Goal: Task Accomplishment & Management: Manage account settings

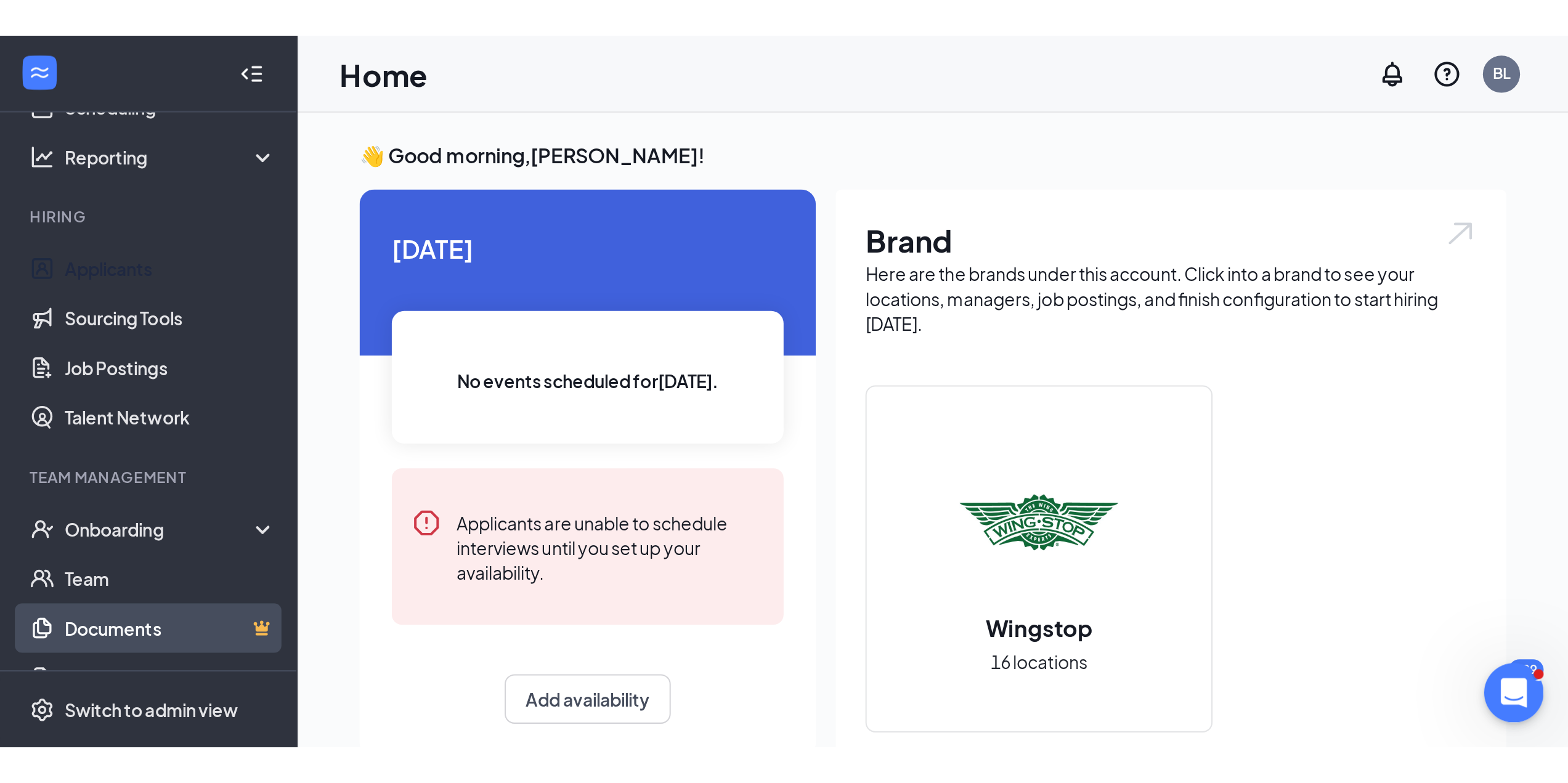
scroll to position [153, 0]
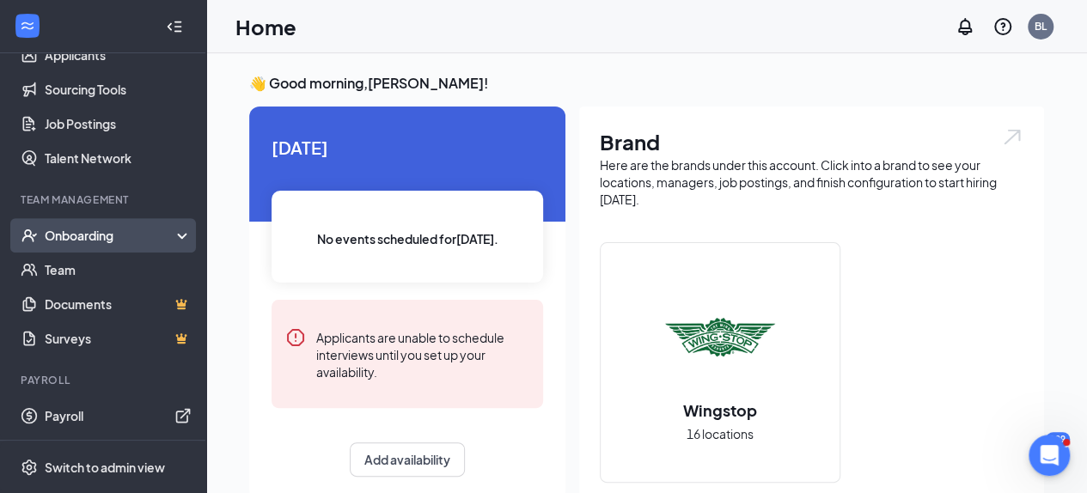
click at [78, 238] on div "Onboarding" at bounding box center [111, 235] width 132 height 17
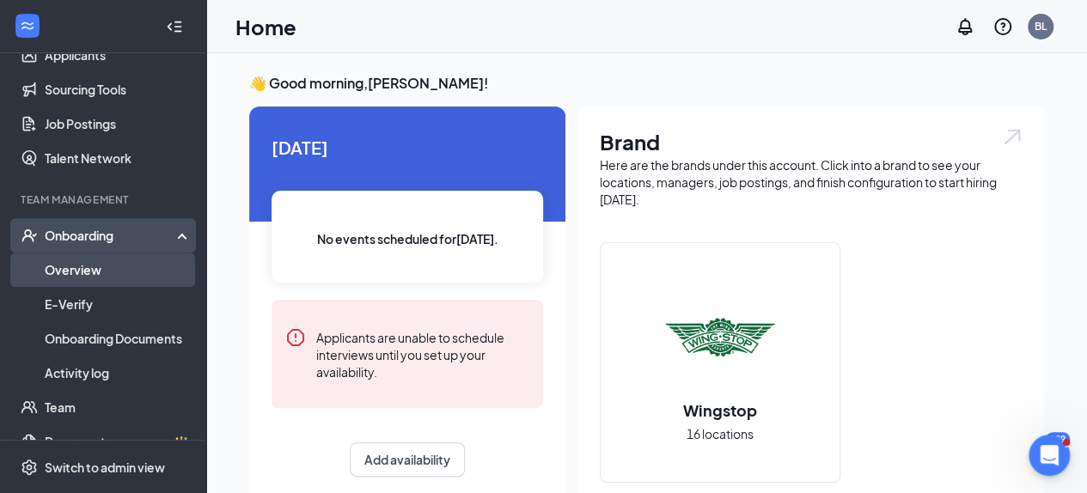
click at [100, 277] on link "Overview" at bounding box center [118, 270] width 147 height 34
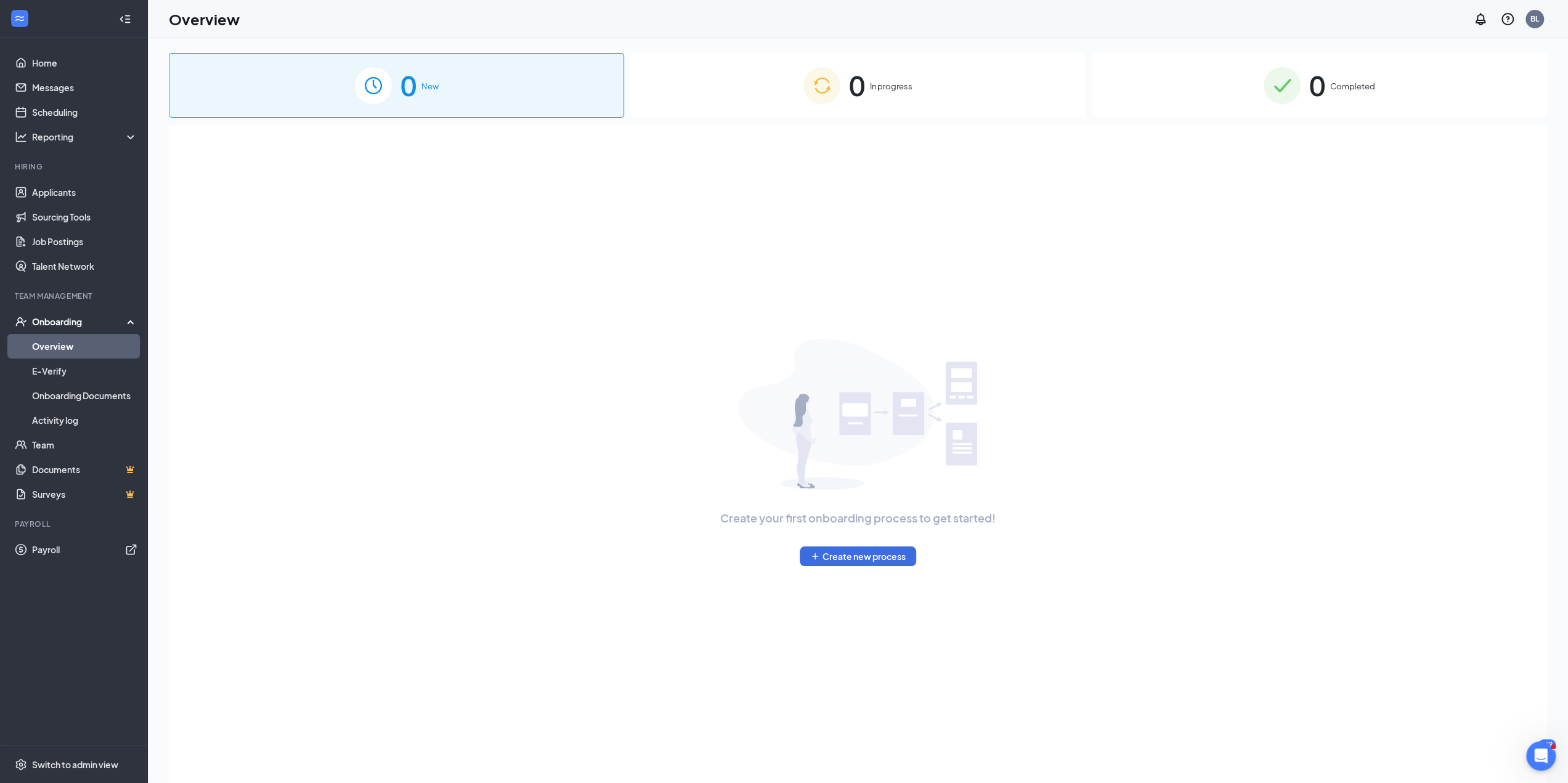
click at [788, 85] on div "0 In progress" at bounding box center [857, 85] width 455 height 65
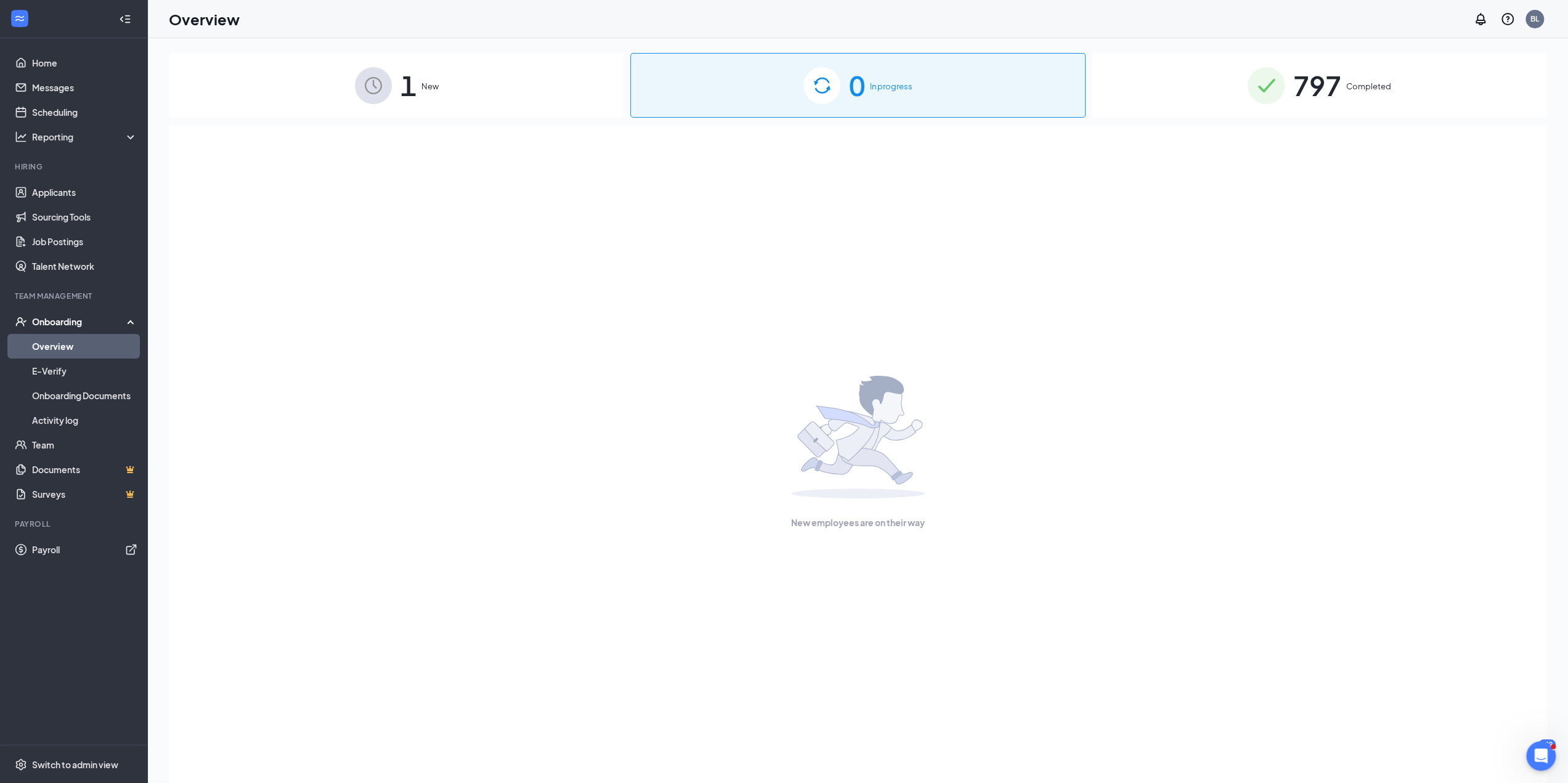
click at [788, 81] on span "797" at bounding box center [1316, 85] width 48 height 42
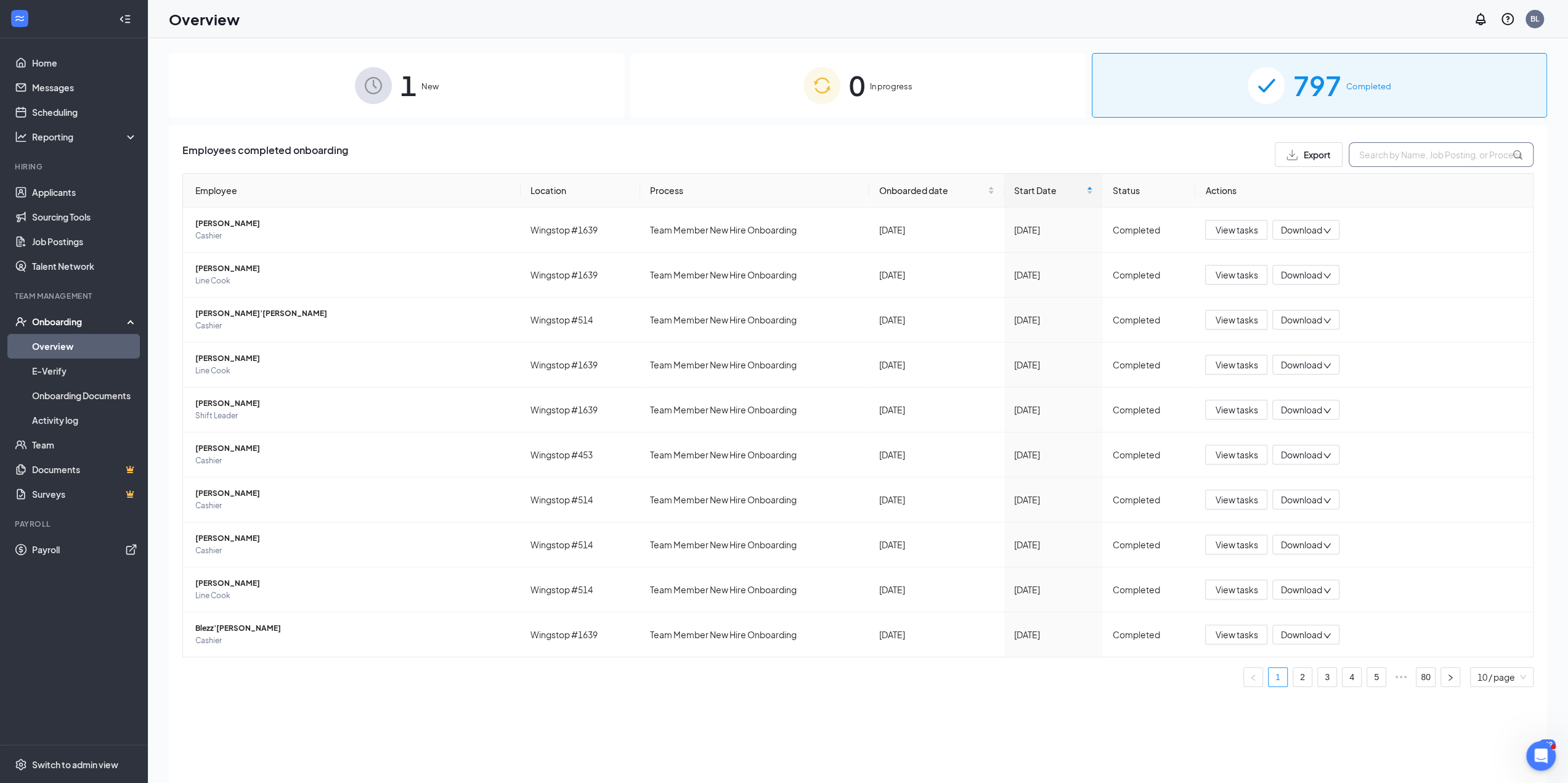
click at [788, 153] on input "text" at bounding box center [1441, 154] width 185 height 24
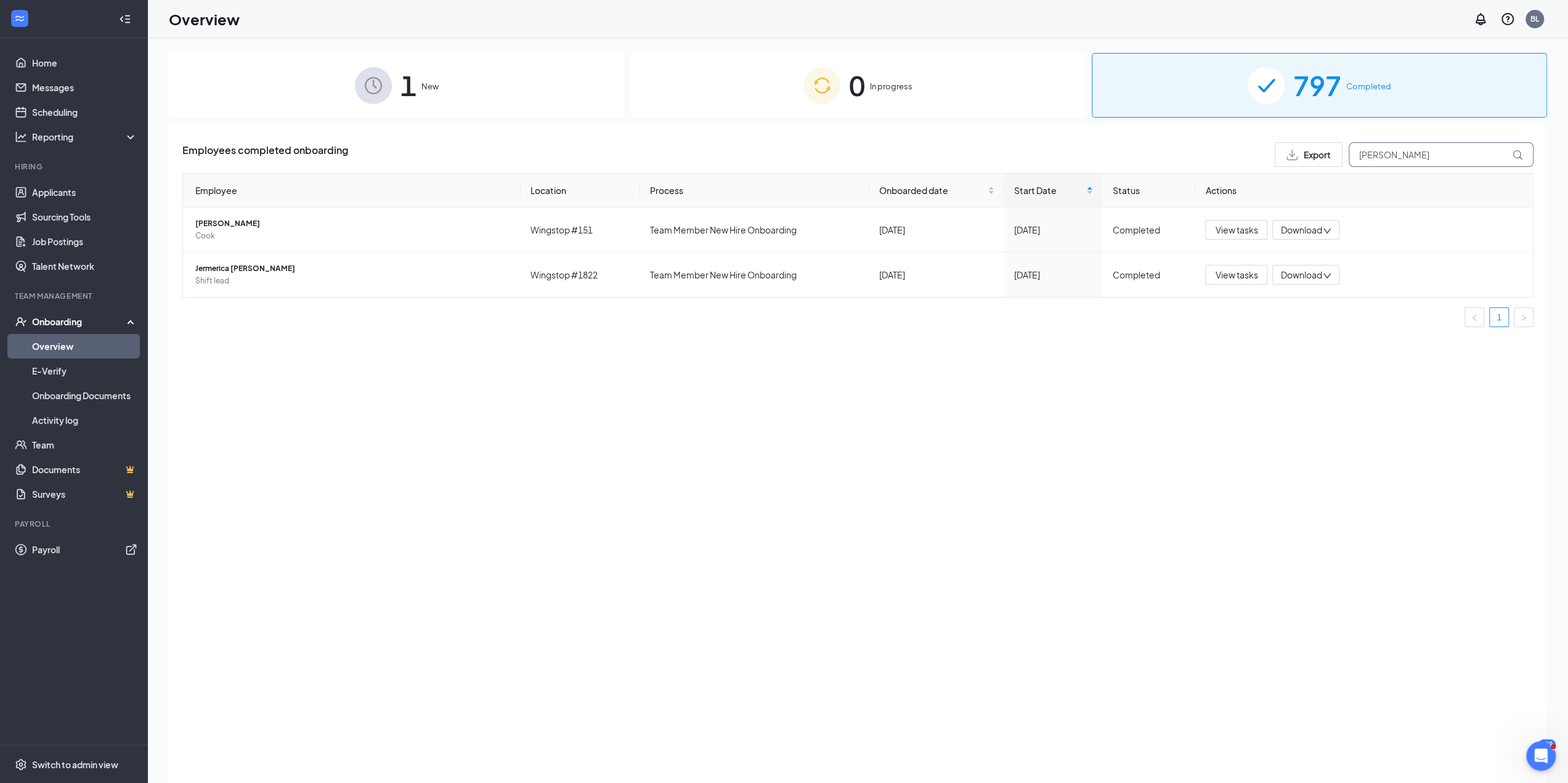
drag, startPoint x: 1397, startPoint y: 155, endPoint x: 1286, endPoint y: 150, distance: 111.1
click at [788, 150] on div "Export Erica" at bounding box center [1404, 154] width 259 height 24
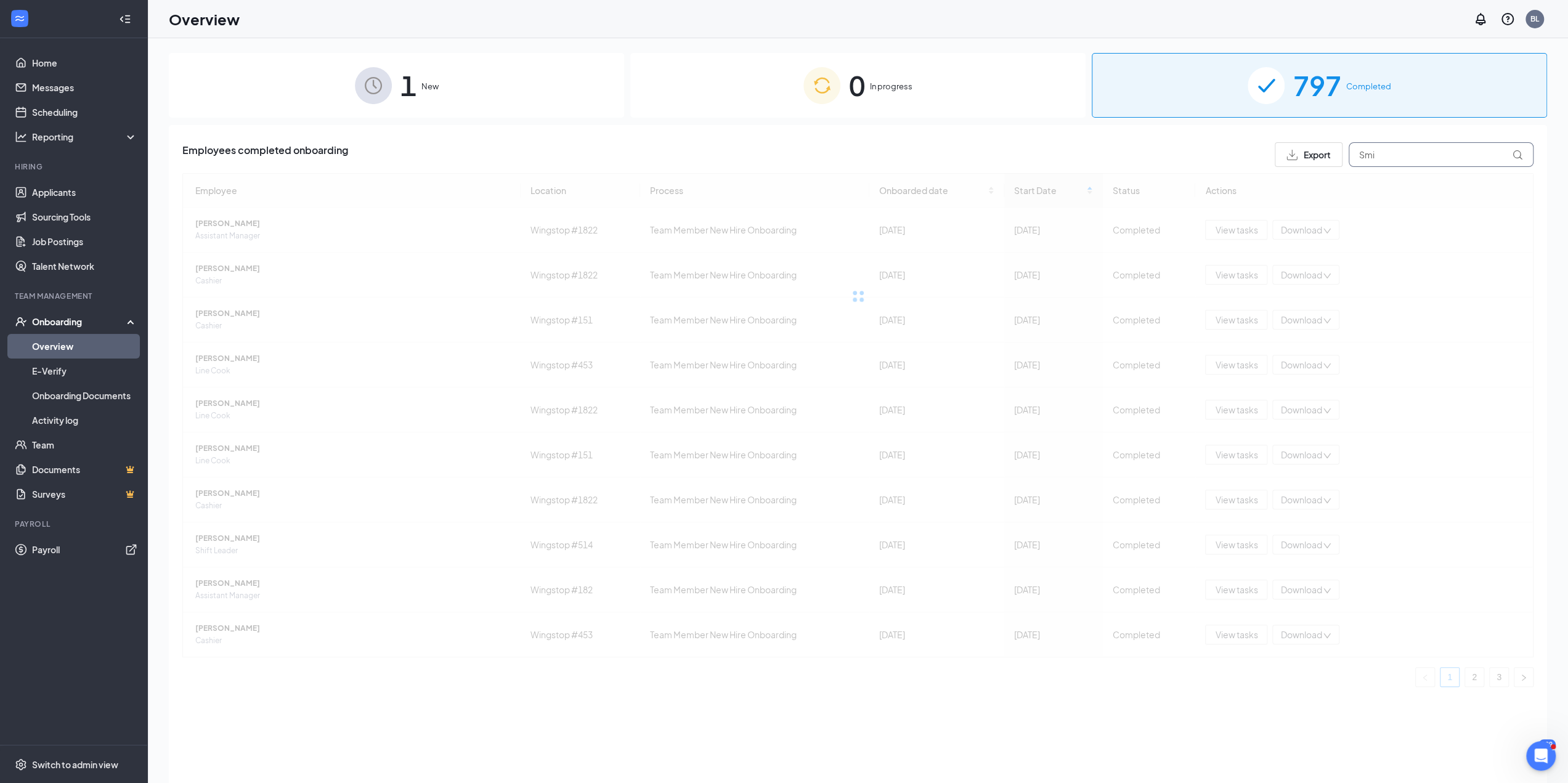
type input "Smi"
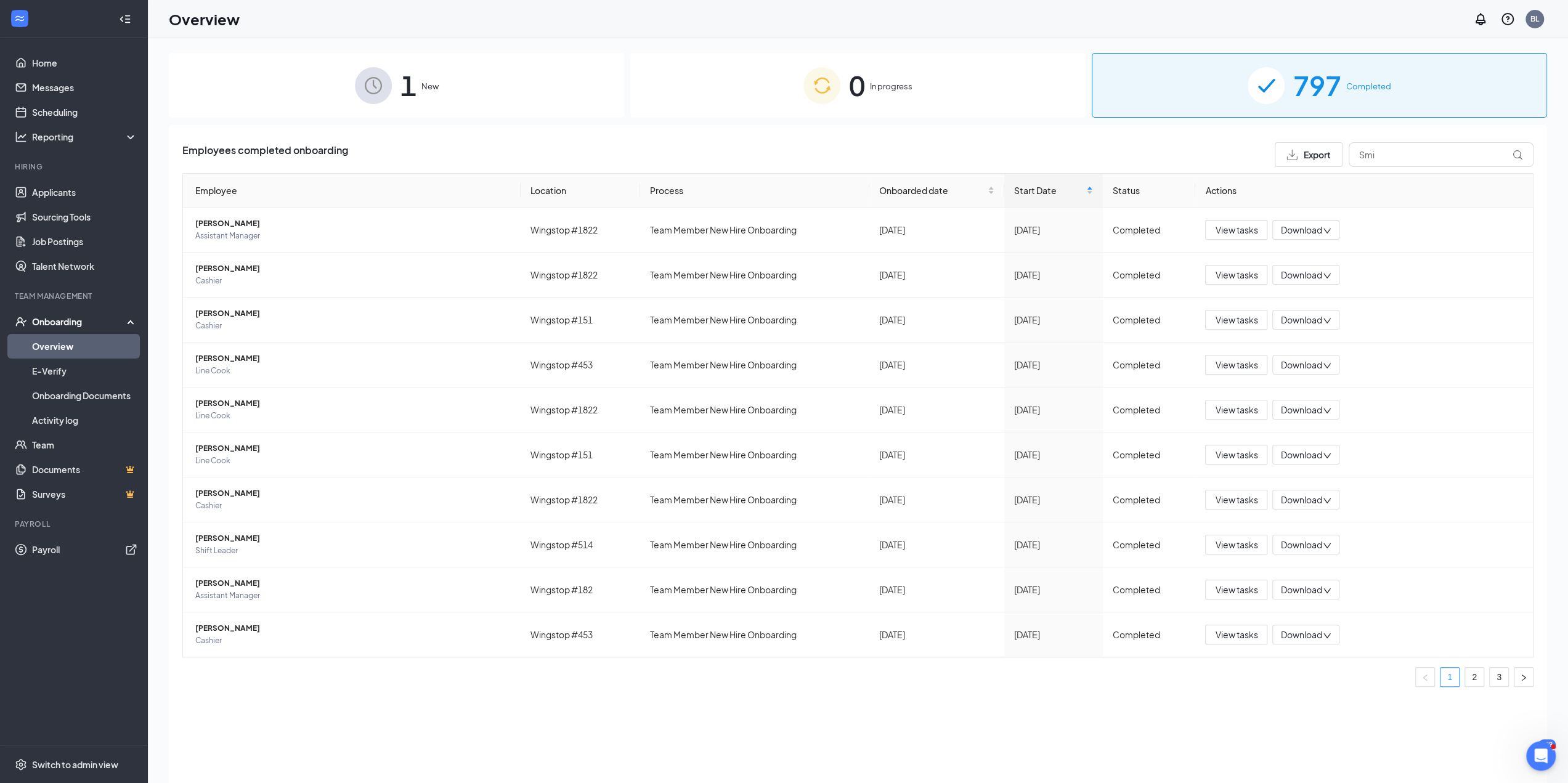
click at [788, 85] on div "0 In progress" at bounding box center [857, 85] width 455 height 65
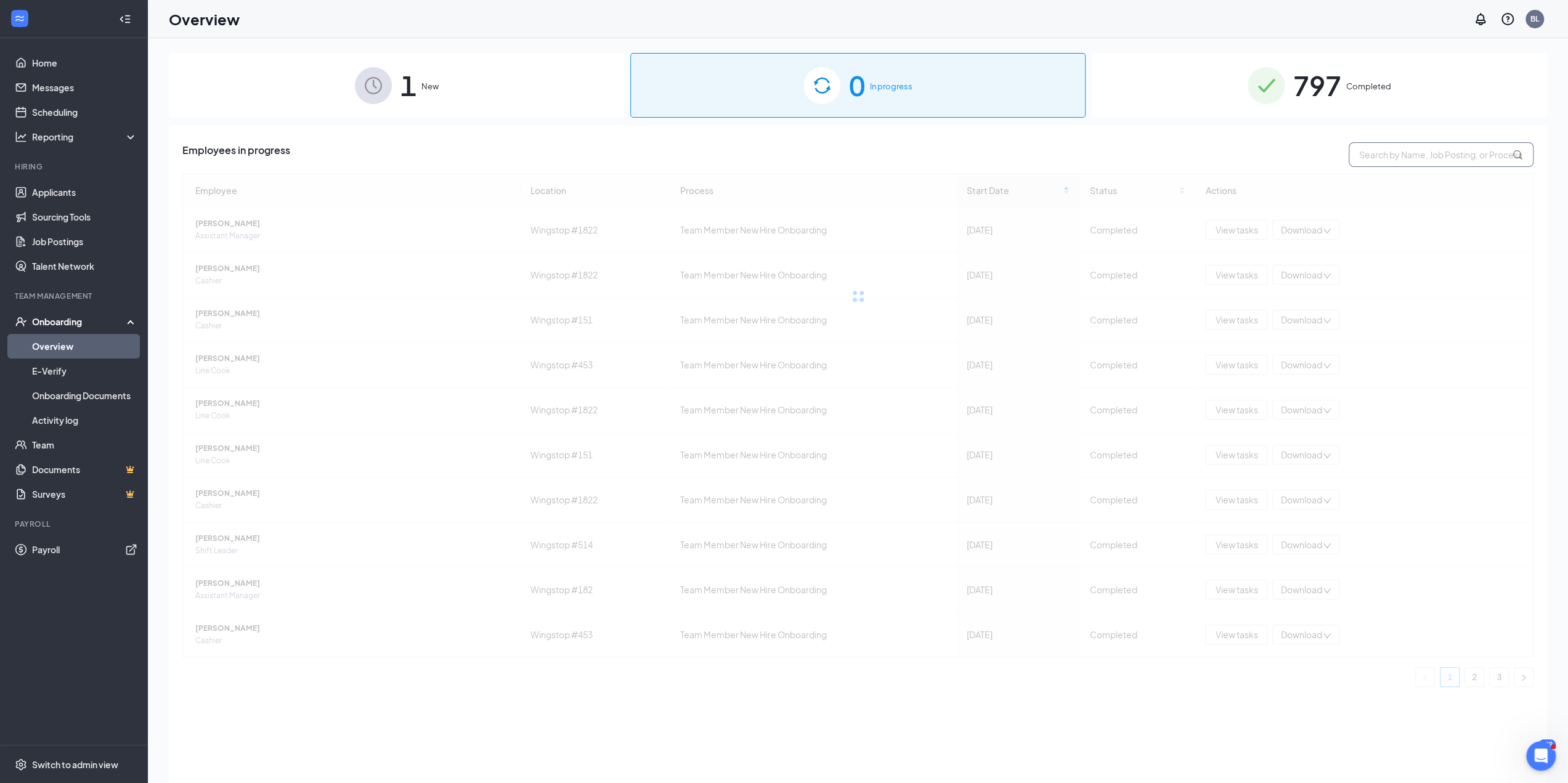
click at [788, 153] on input "text" at bounding box center [1441, 154] width 185 height 24
click at [788, 96] on div "797 Completed" at bounding box center [1319, 85] width 455 height 65
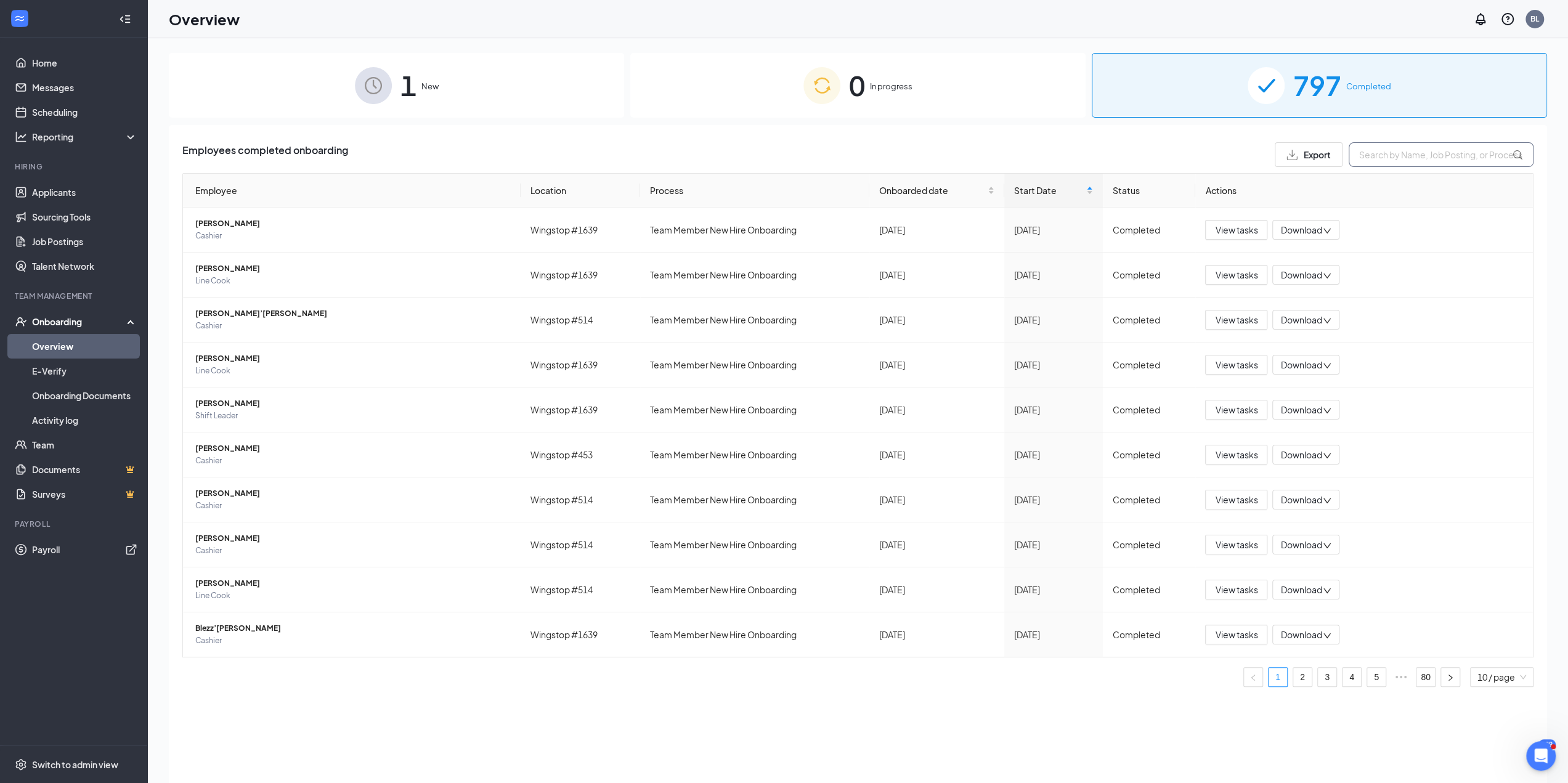
click at [788, 146] on input "text" at bounding box center [1441, 154] width 185 height 24
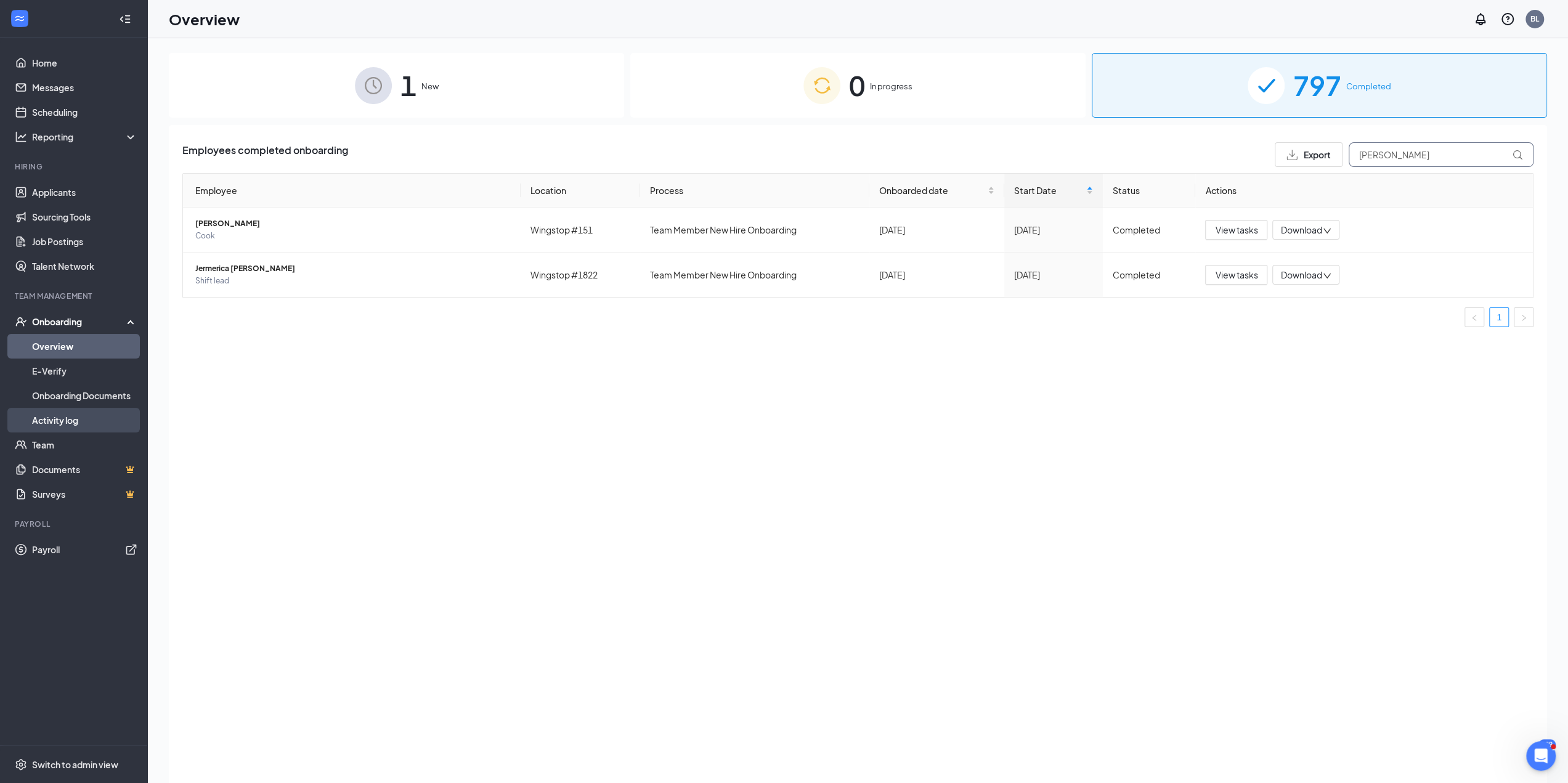
type input "Erica"
click at [62, 353] on link "Activity log" at bounding box center [85, 420] width 105 height 24
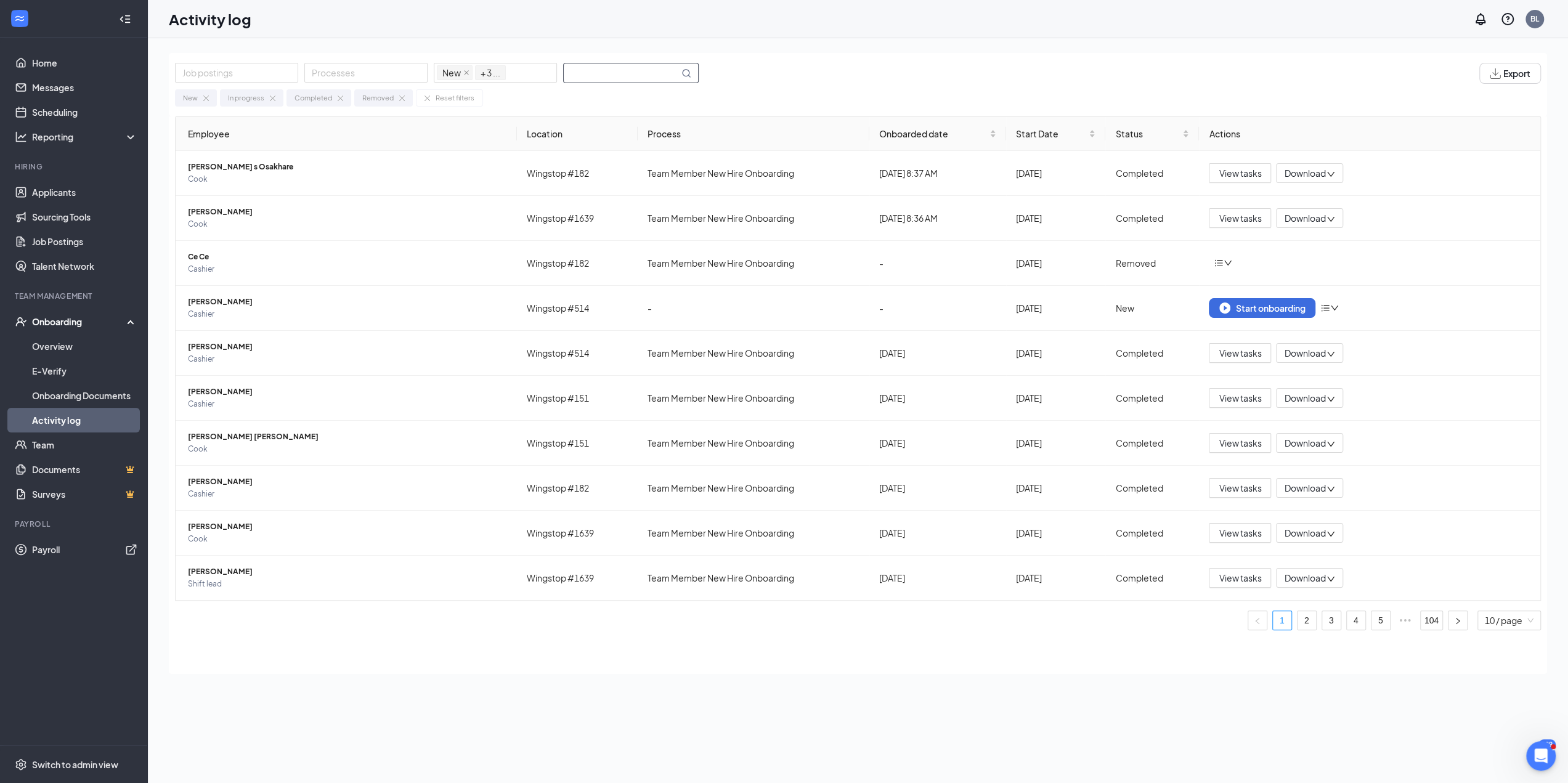
click at [610, 70] on input "text" at bounding box center [621, 72] width 115 height 19
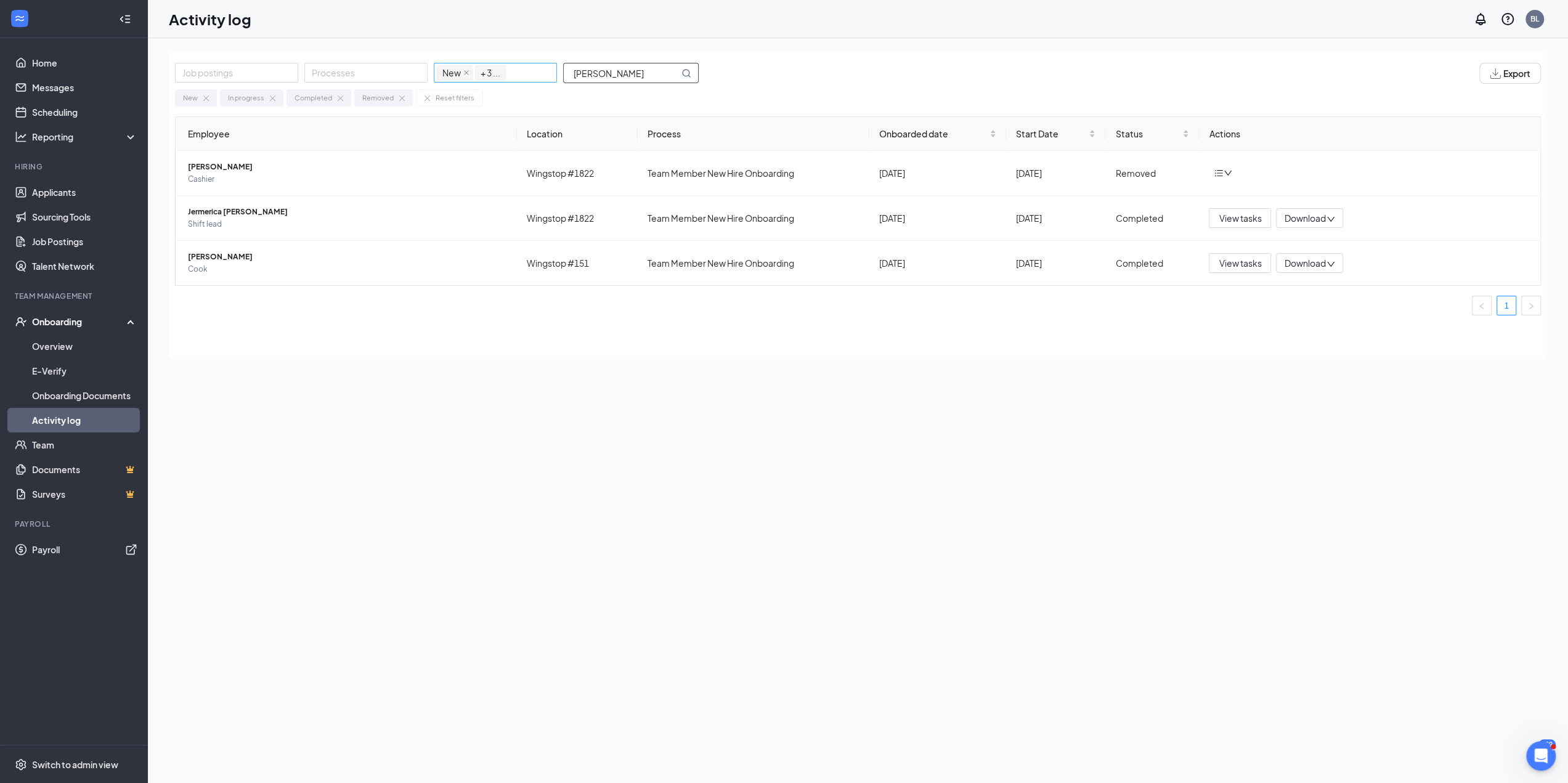
drag, startPoint x: 610, startPoint y: 77, endPoint x: 518, endPoint y: 72, distance: 92.1
click at [518, 72] on div "Job postings Processes New In progress Completed Removed + 3 ... Erica" at bounding box center [443, 73] width 536 height 21
type input "[PERSON_NAME]"
click at [216, 177] on span "Line Cook" at bounding box center [347, 179] width 319 height 12
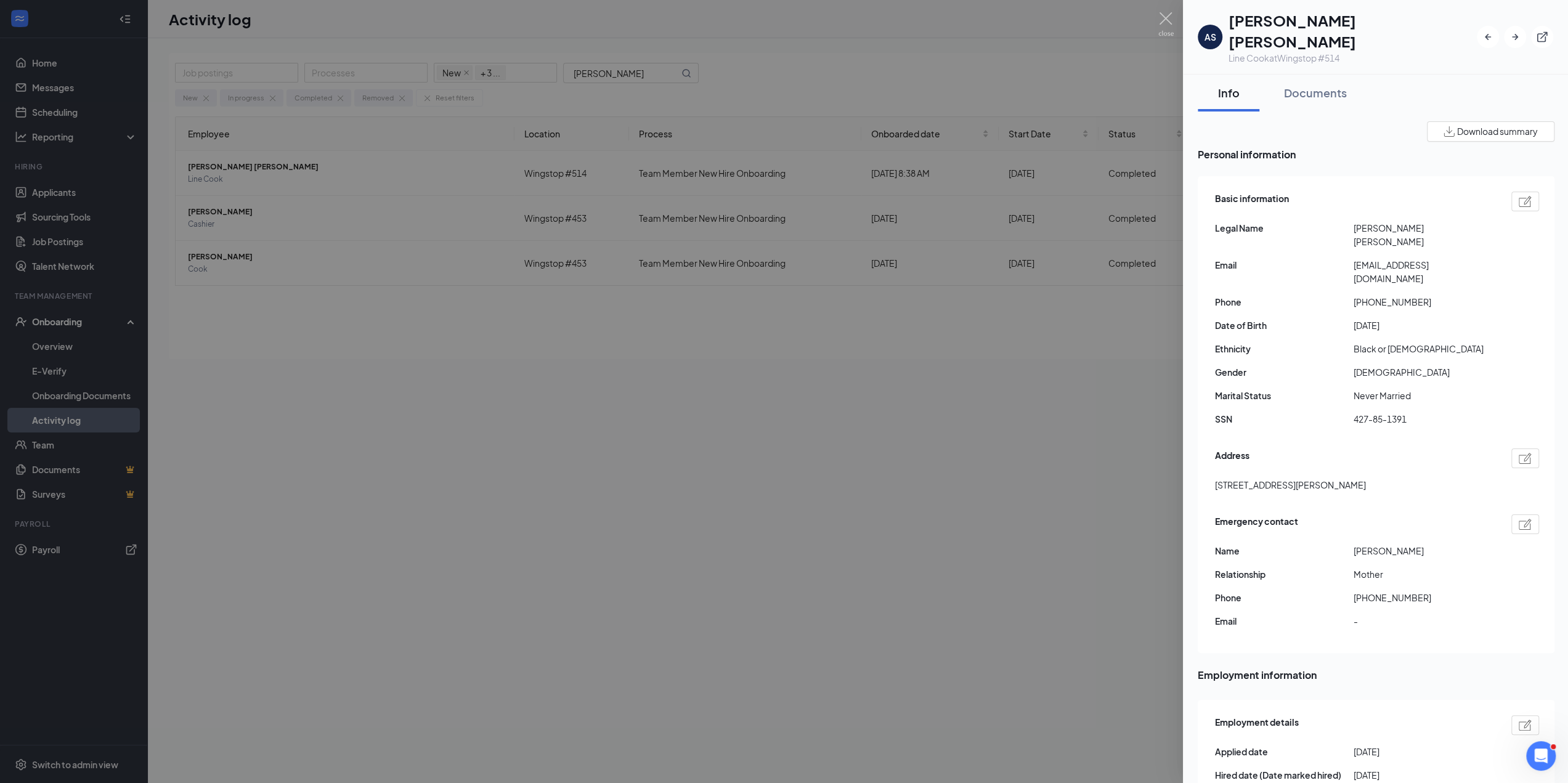
click at [788, 353] on div at bounding box center [784, 392] width 1568 height 783
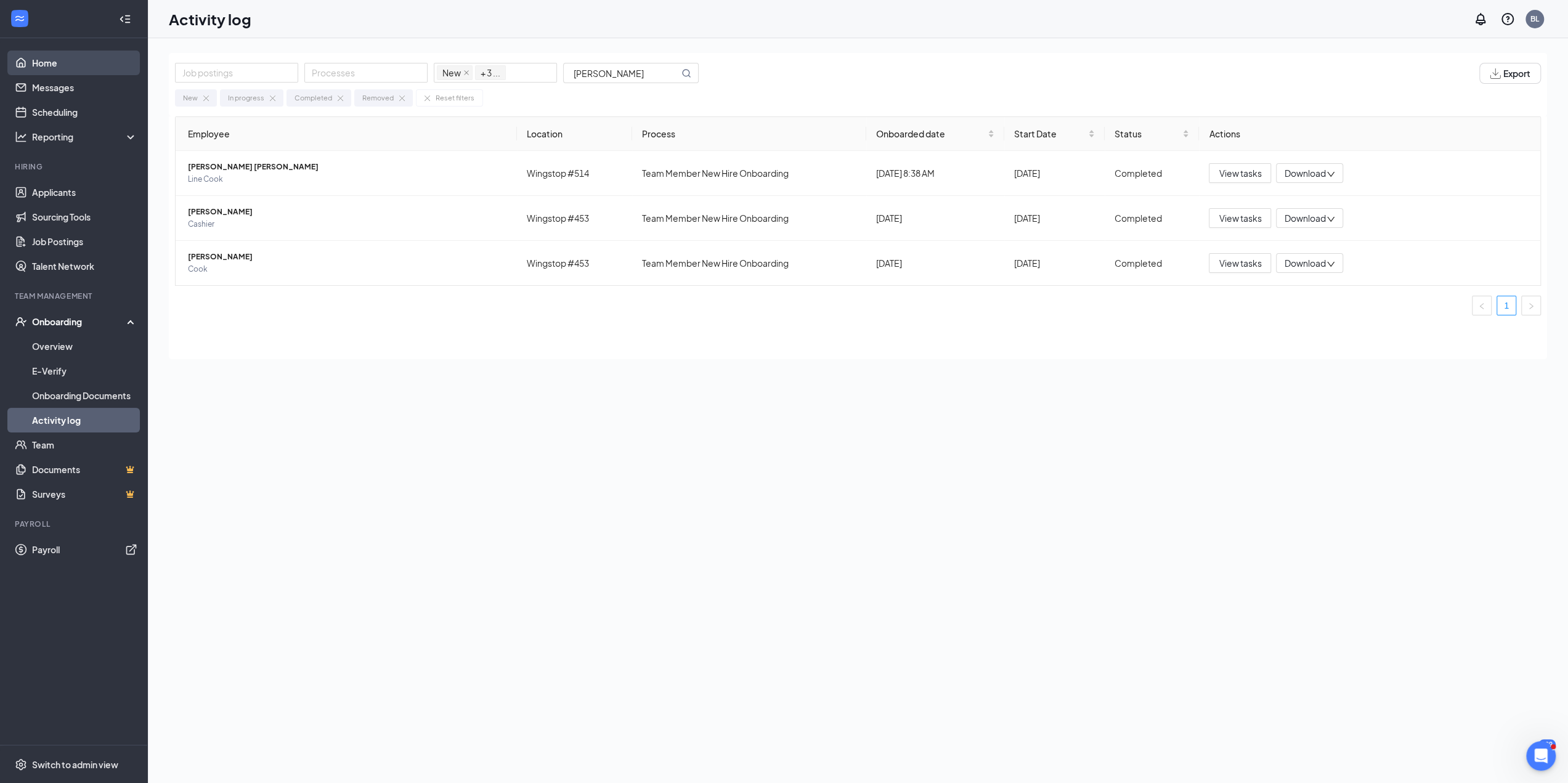
click at [59, 63] on link "Home" at bounding box center [85, 62] width 105 height 24
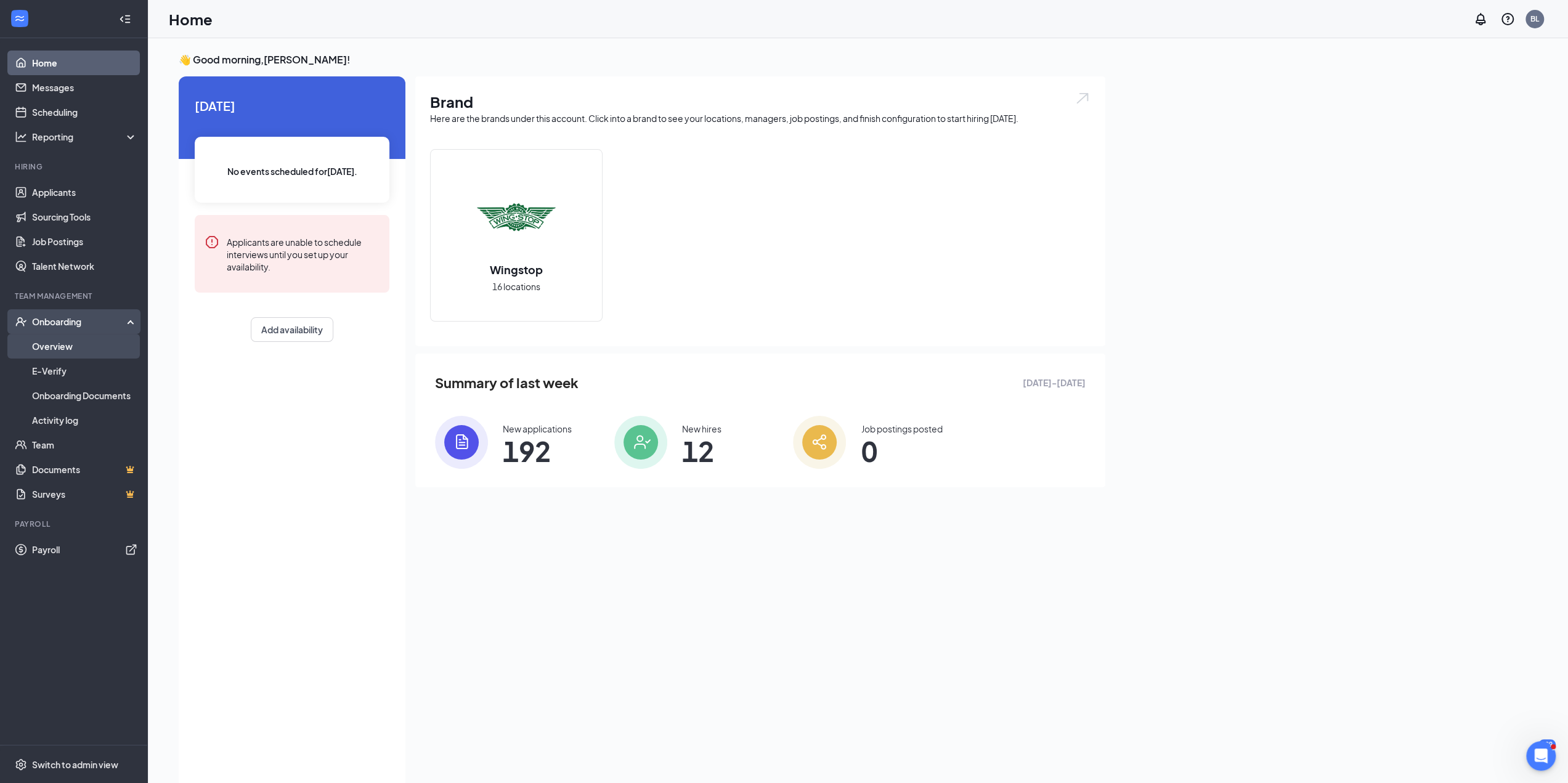
click at [65, 348] on link "Overview" at bounding box center [85, 346] width 105 height 24
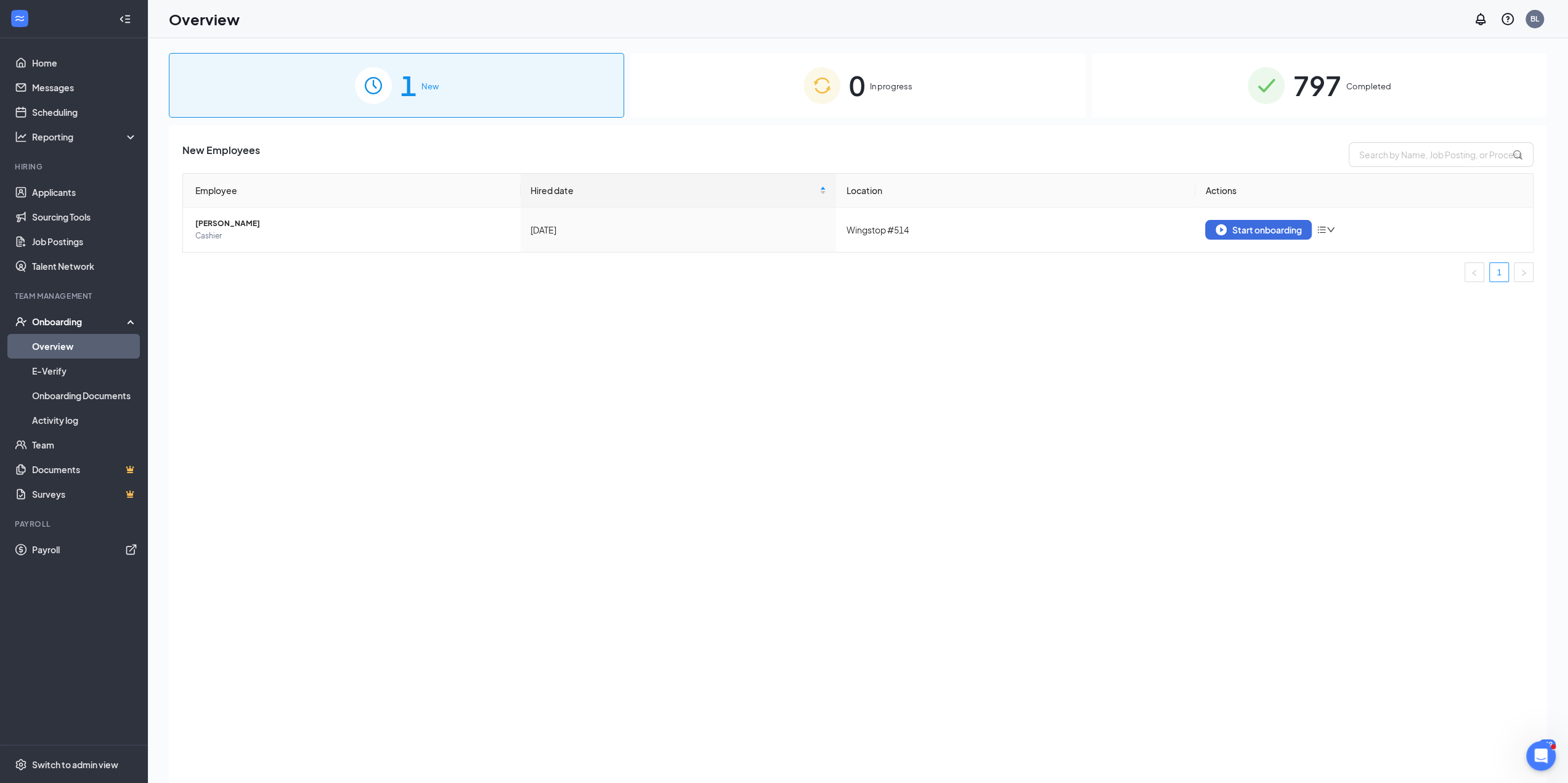
click at [788, 90] on span "Completed" at bounding box center [1368, 86] width 45 height 12
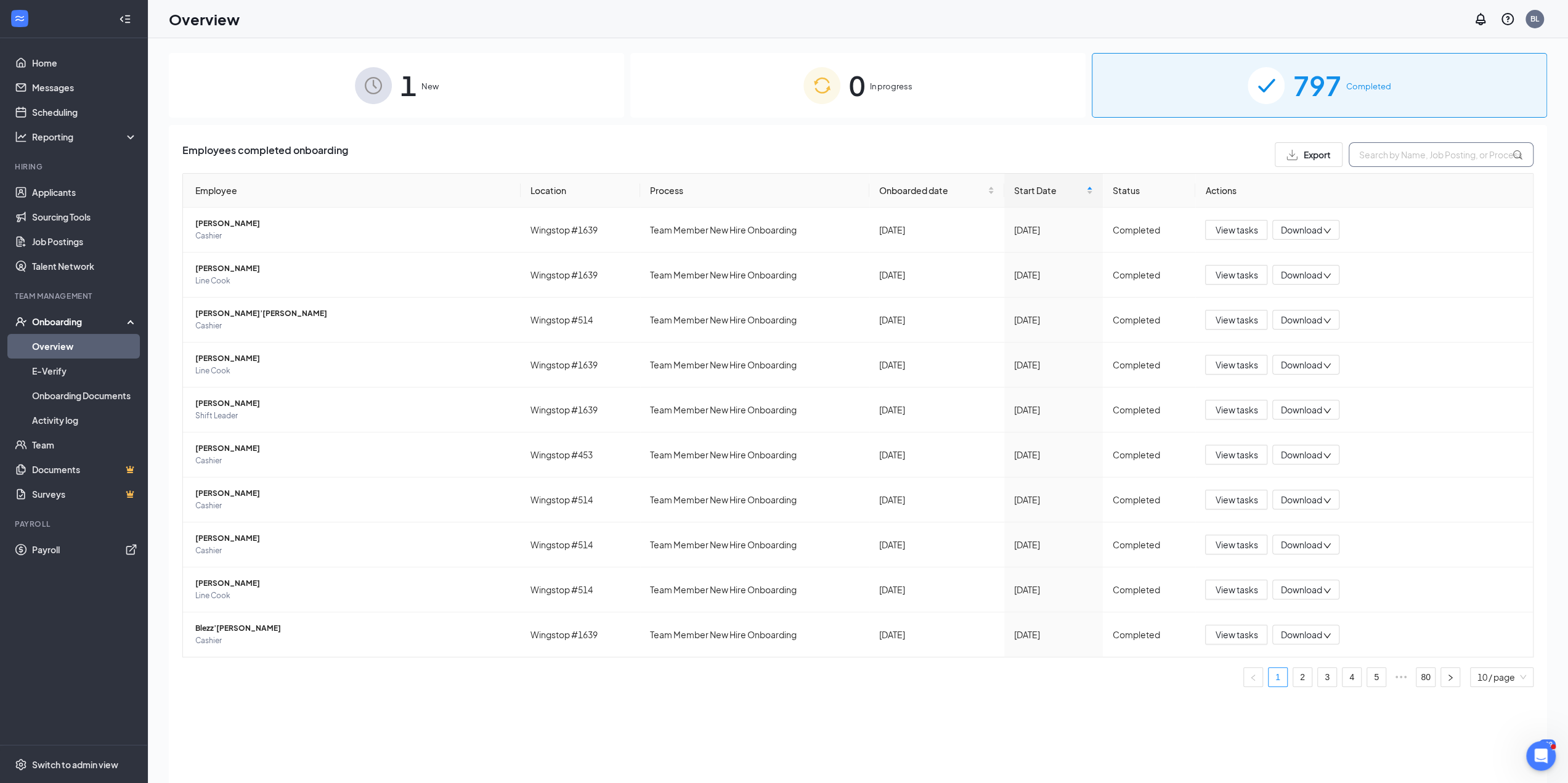
click at [788, 156] on input "text" at bounding box center [1441, 154] width 185 height 24
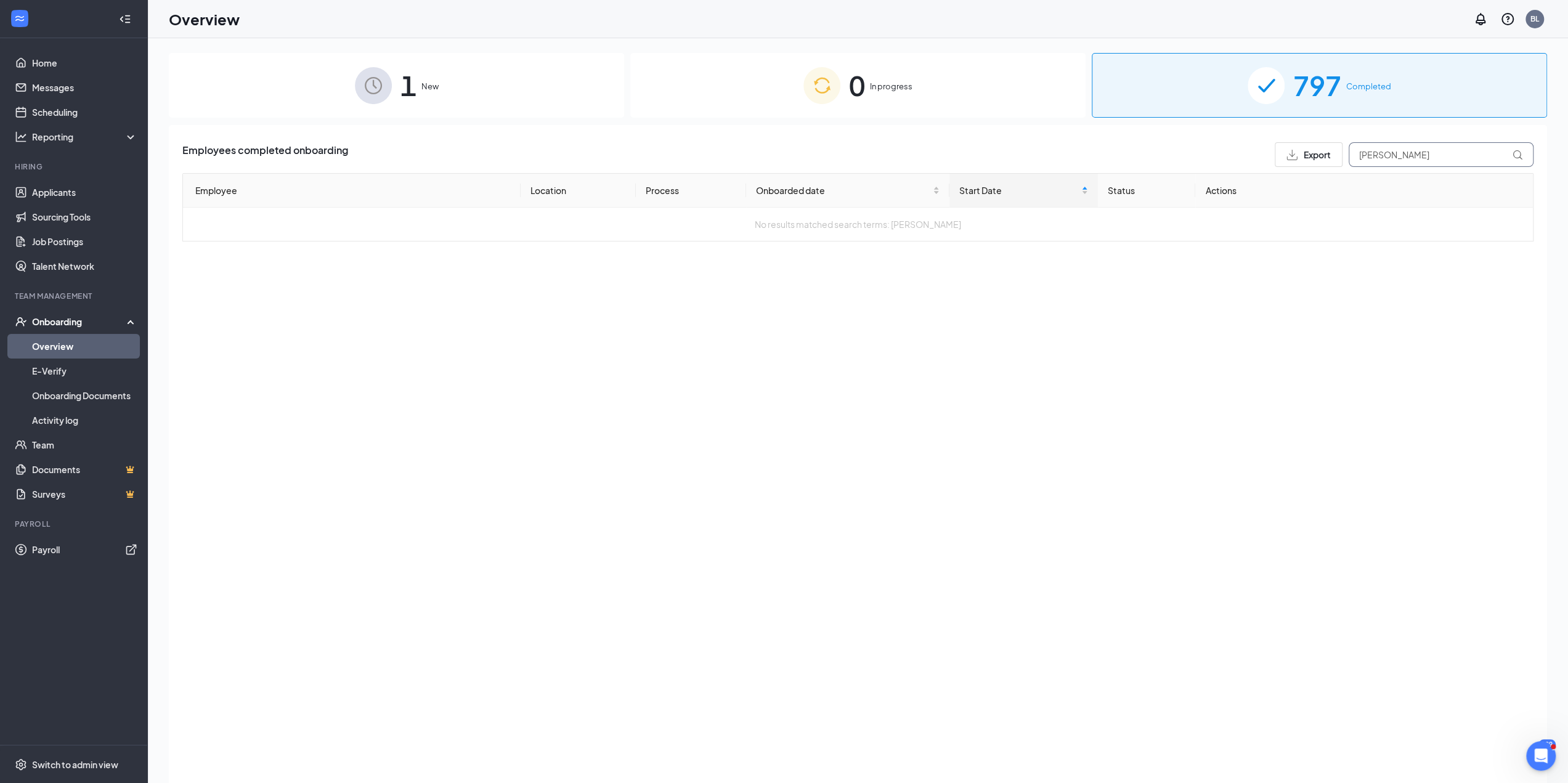
type input "Atkinson"
click at [84, 353] on link "Activity log" at bounding box center [85, 420] width 105 height 24
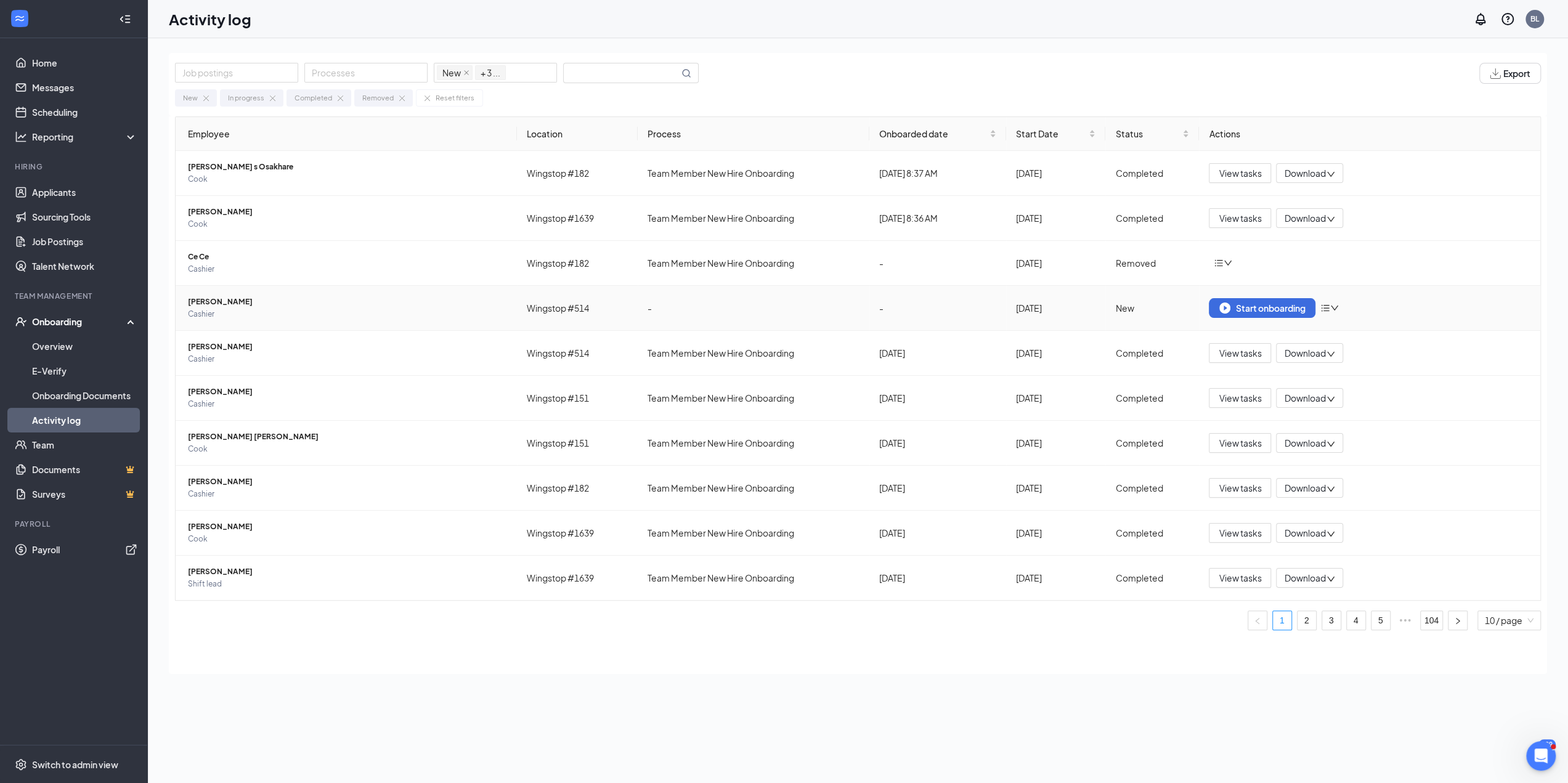
click at [240, 303] on span "[PERSON_NAME]" at bounding box center [347, 301] width 319 height 12
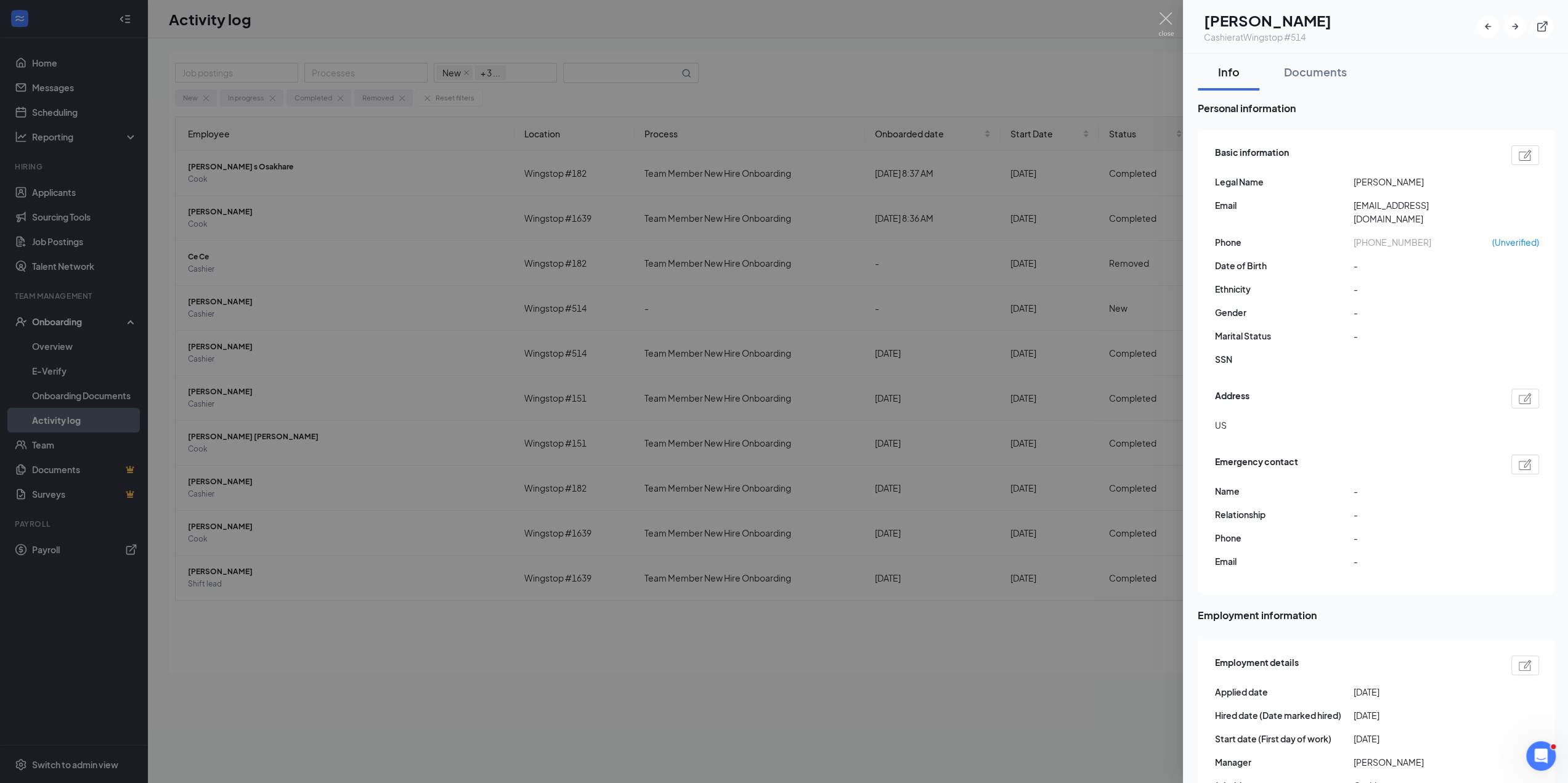
click at [67, 353] on div at bounding box center [784, 392] width 1568 height 783
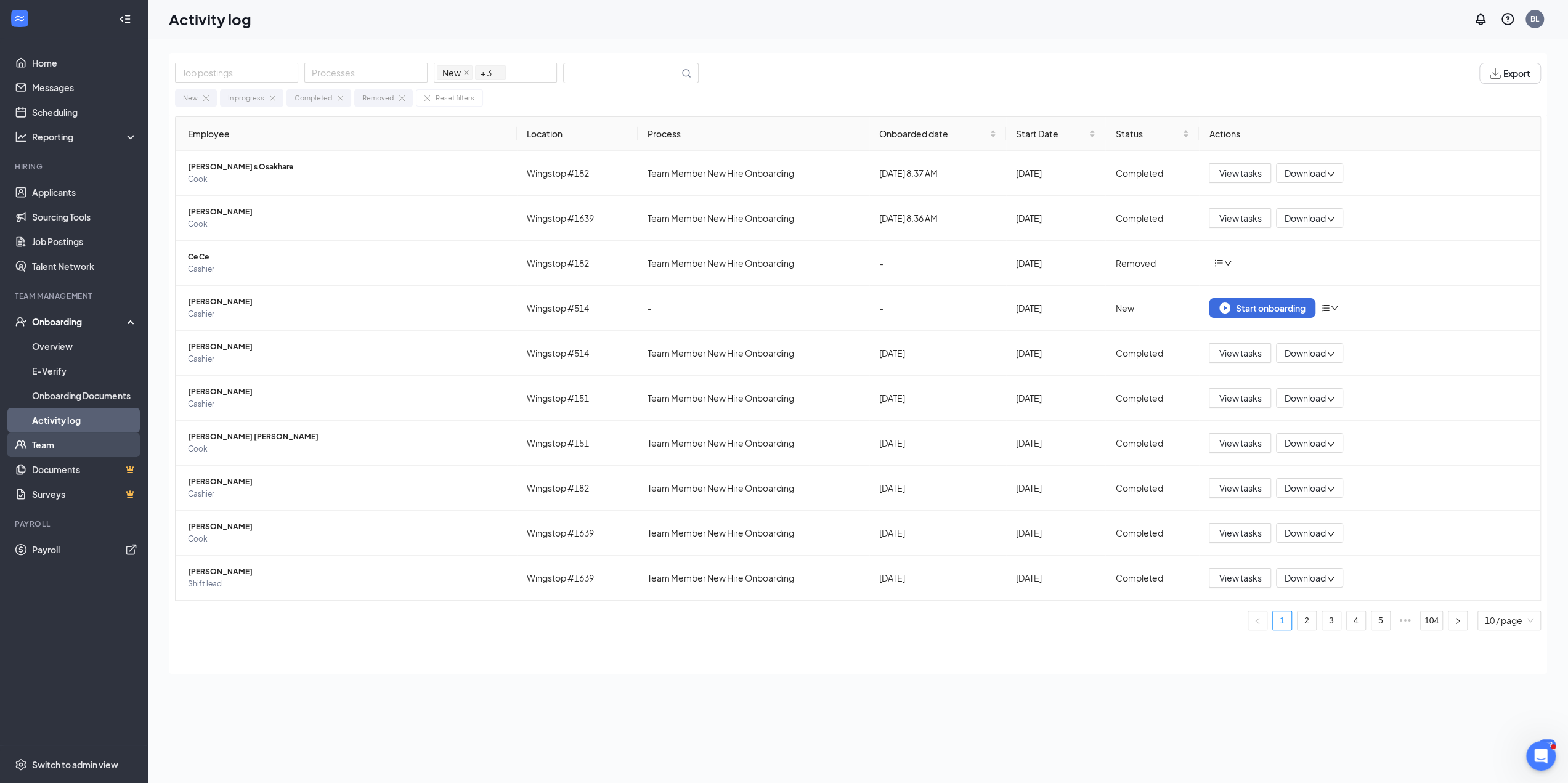
click at [40, 353] on link "Team" at bounding box center [85, 445] width 105 height 24
click at [597, 80] on input "text" at bounding box center [621, 72] width 115 height 19
type input "[PERSON_NAME]"
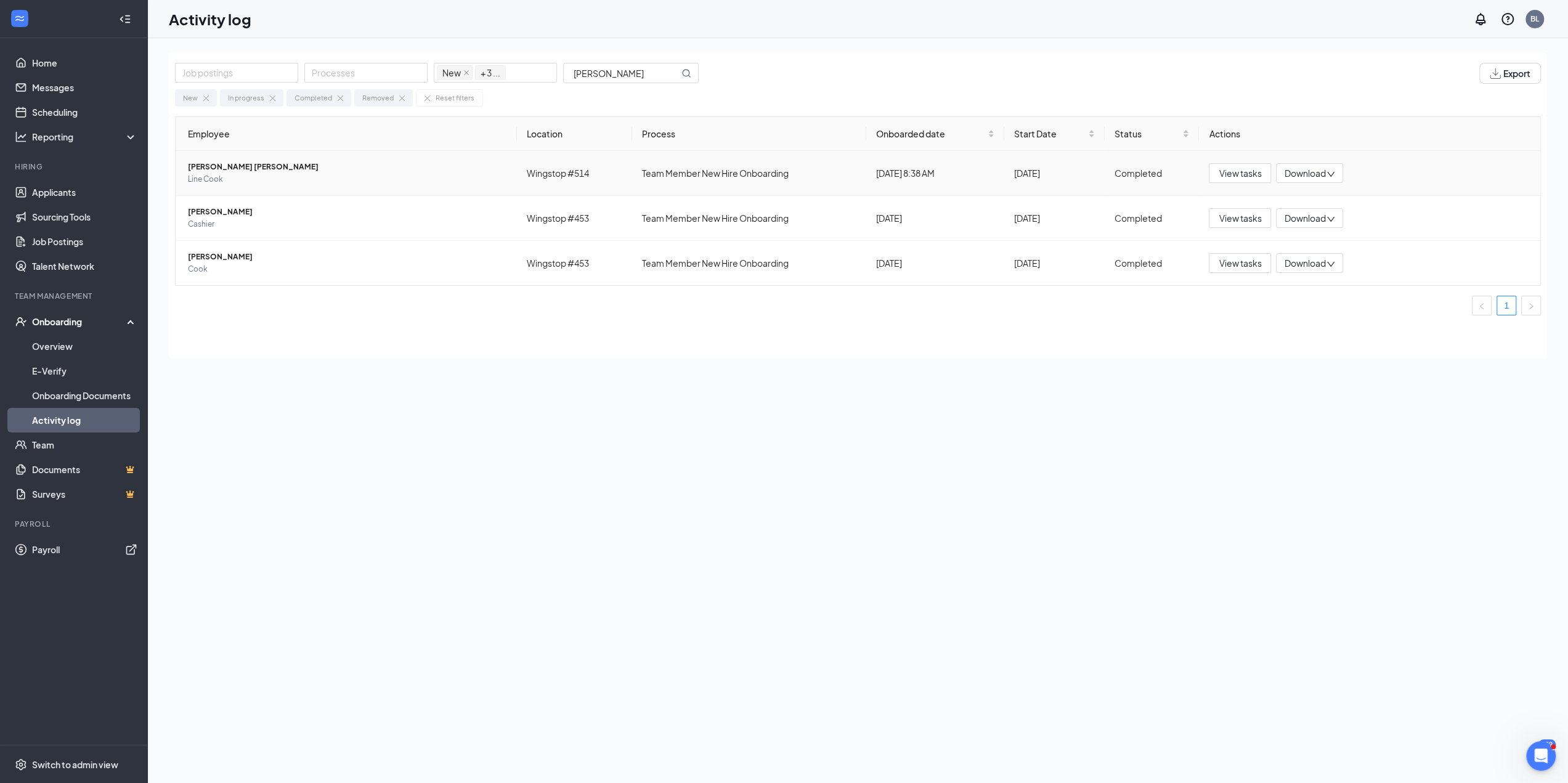
click at [225, 166] on span "[PERSON_NAME] [PERSON_NAME]" at bounding box center [347, 166] width 319 height 12
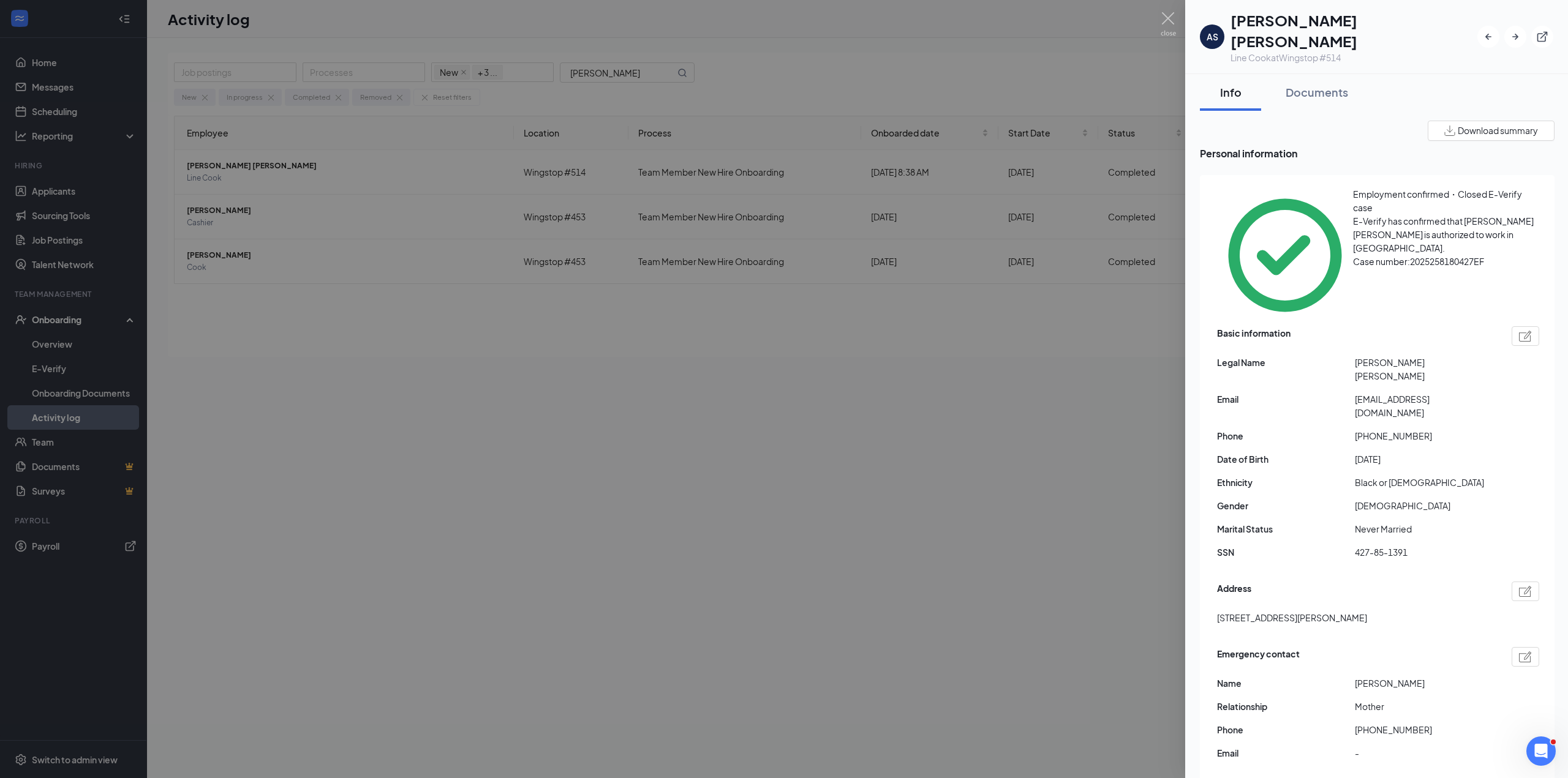
click at [1466, 124] on span "Download summary" at bounding box center [1497, 130] width 81 height 13
click at [339, 474] on div at bounding box center [784, 389] width 1568 height 778
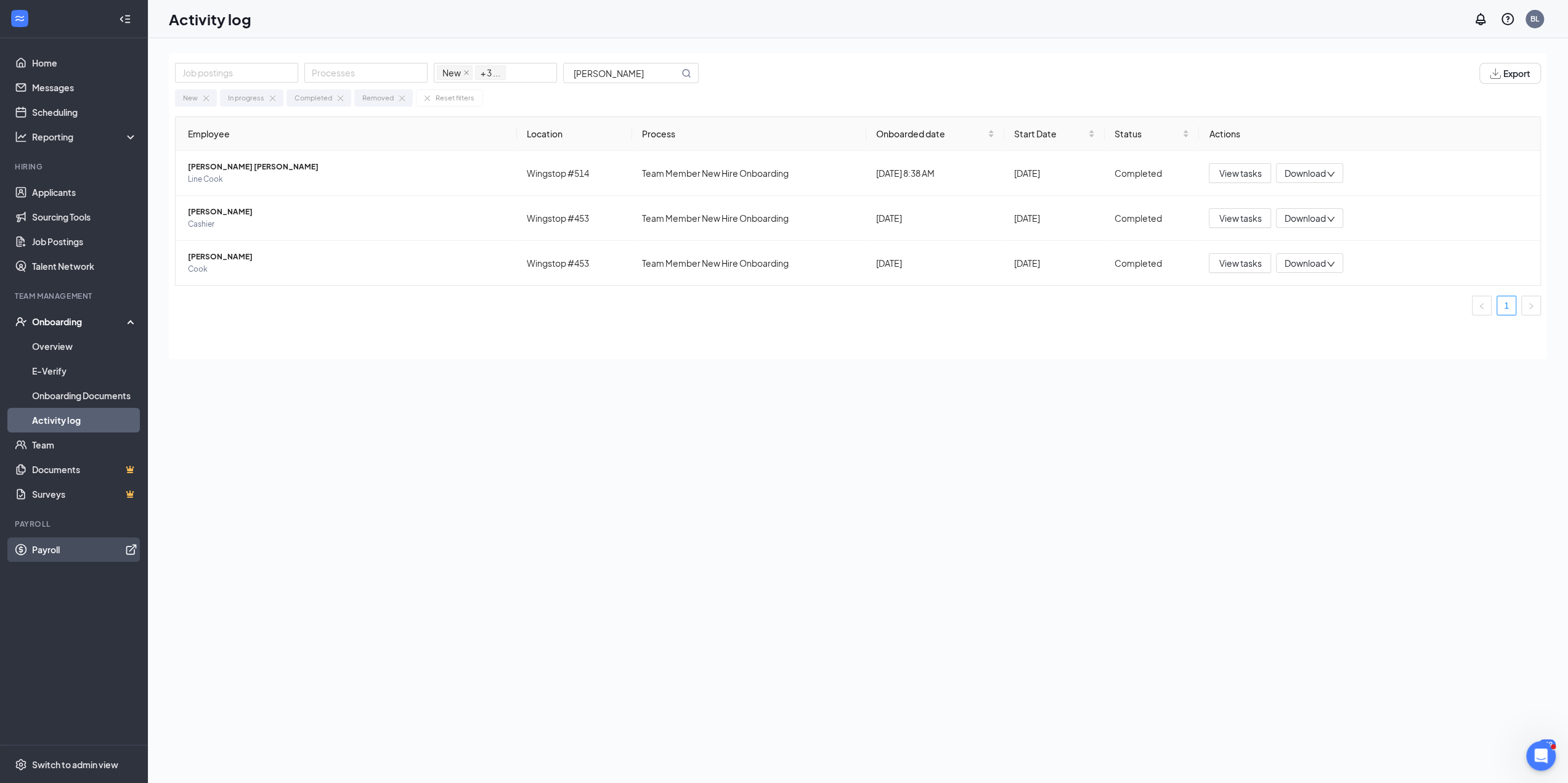
click at [71, 553] on link "Payroll" at bounding box center [85, 549] width 105 height 24
click at [59, 452] on link "Team" at bounding box center [85, 445] width 105 height 24
